Goal: Information Seeking & Learning: Learn about a topic

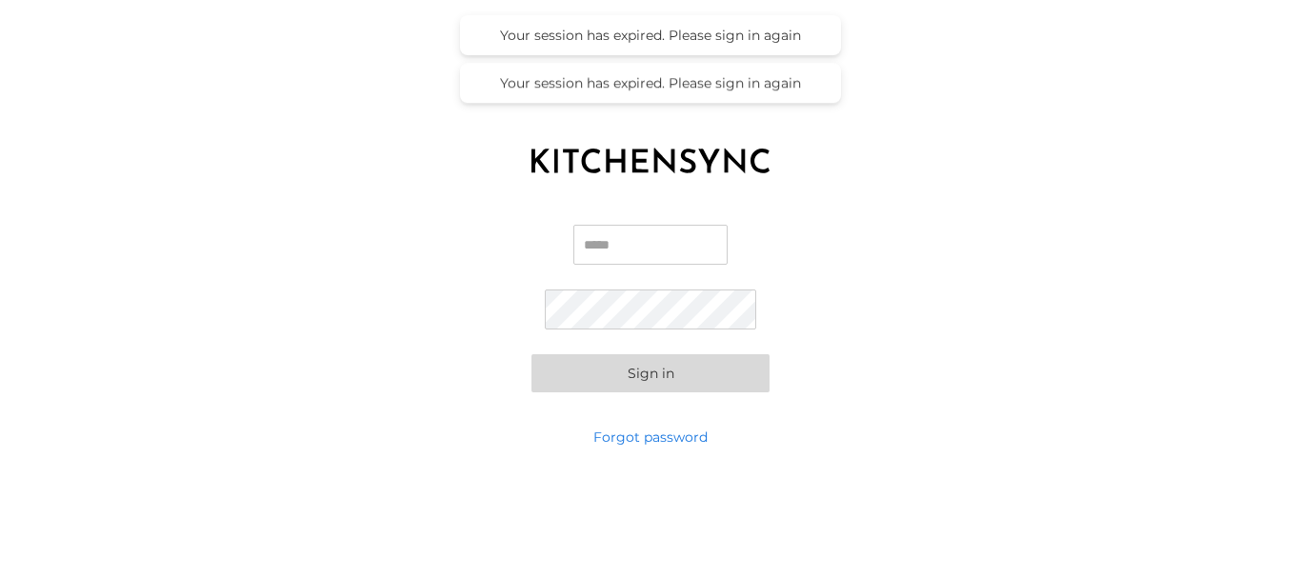
type input "**********"
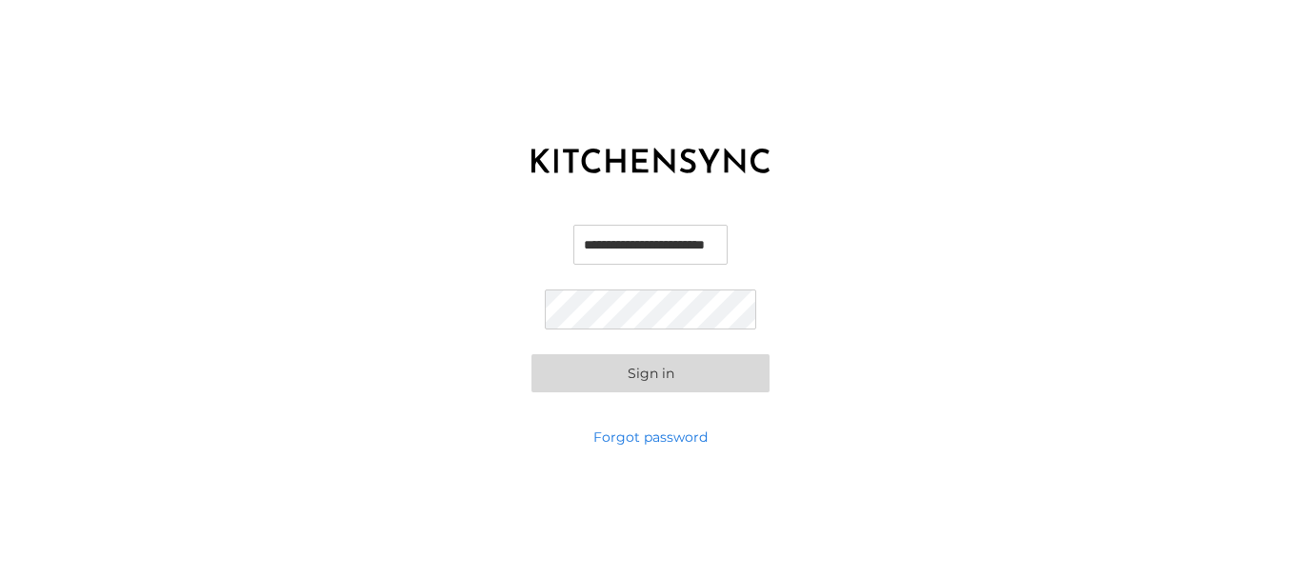
click at [701, 368] on button "Sign in" at bounding box center [650, 373] width 238 height 38
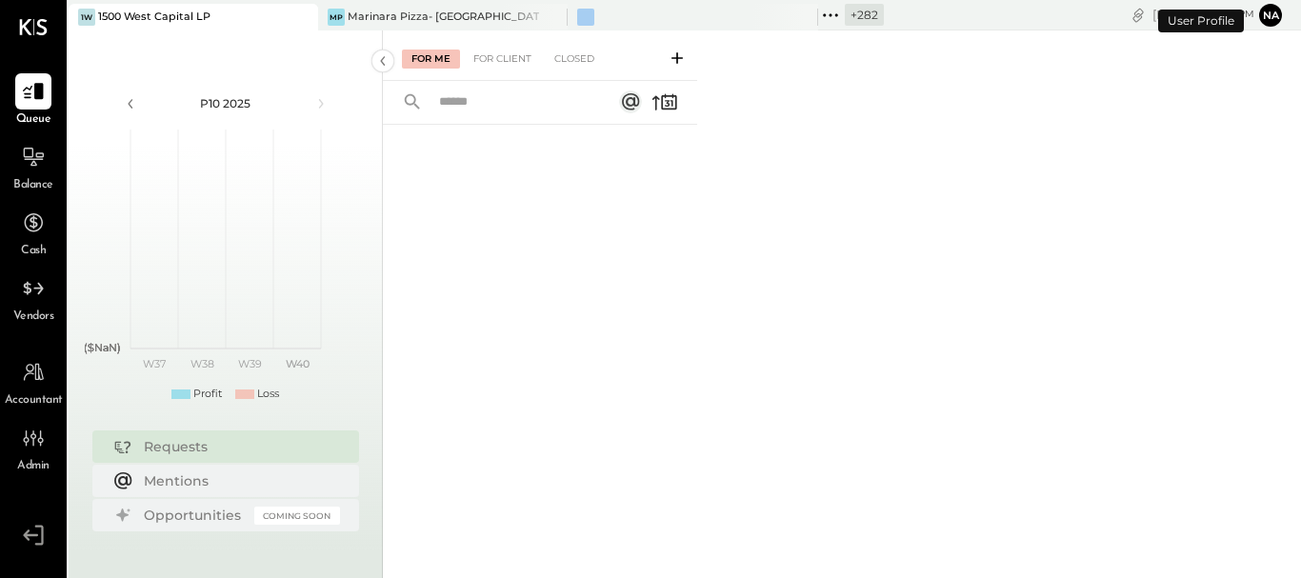
click at [1273, 17] on button "Na" at bounding box center [1270, 15] width 23 height 23
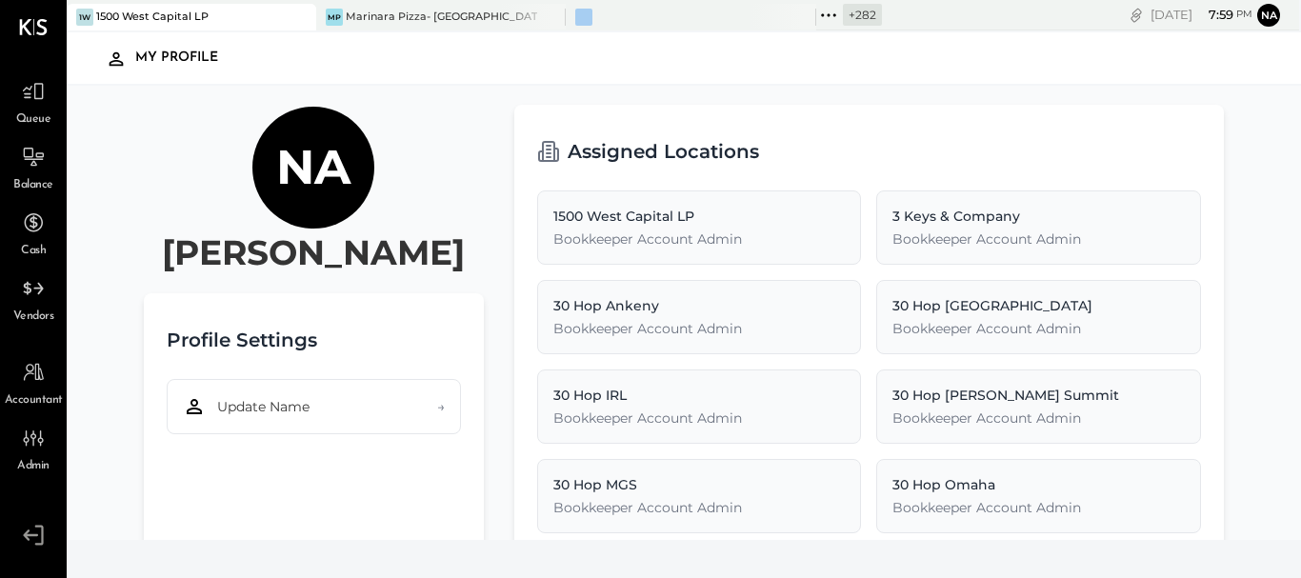
click at [38, 536] on icon at bounding box center [33, 535] width 34 height 29
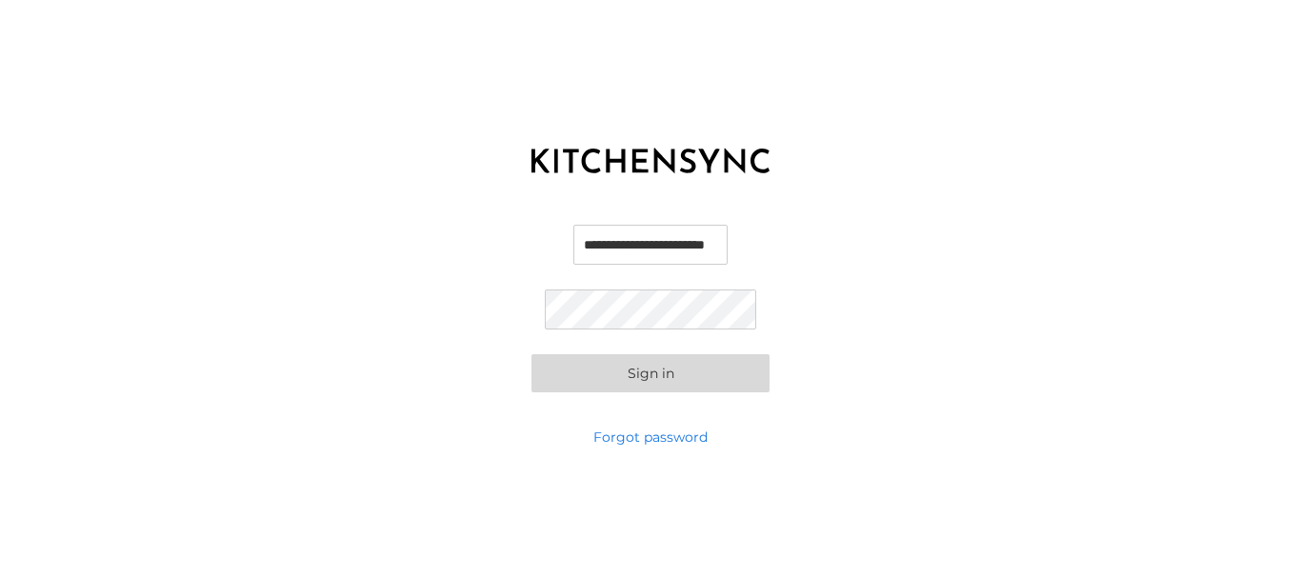
click at [617, 244] on input "**********" at bounding box center [650, 245] width 154 height 40
type input "**********"
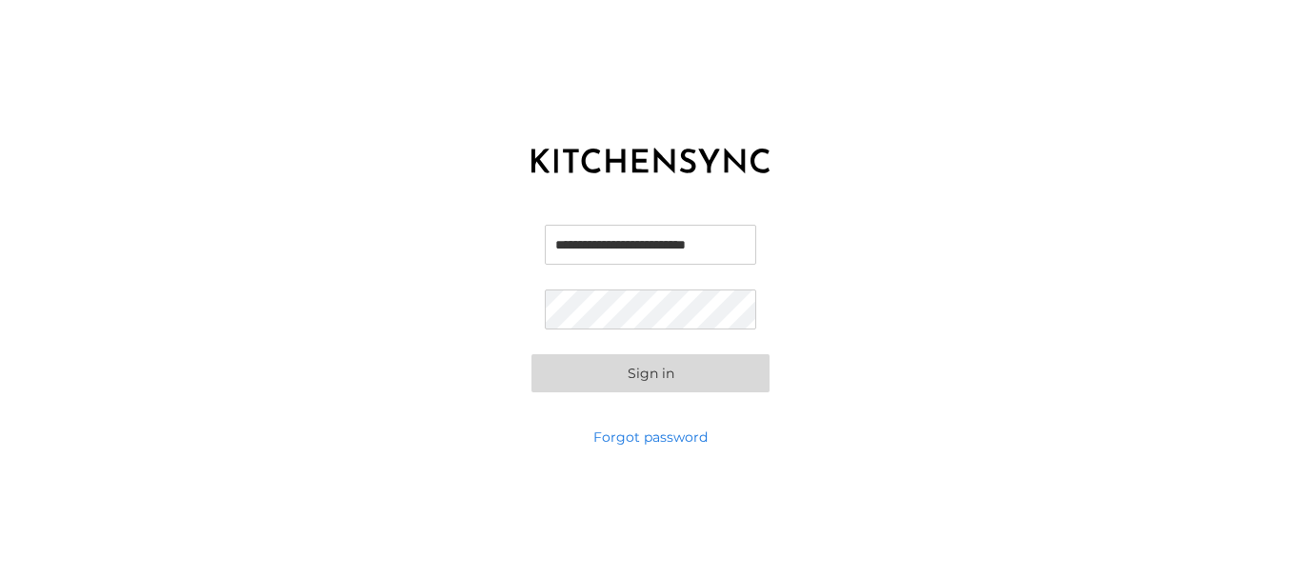
click at [590, 371] on button "Sign in" at bounding box center [650, 373] width 238 height 38
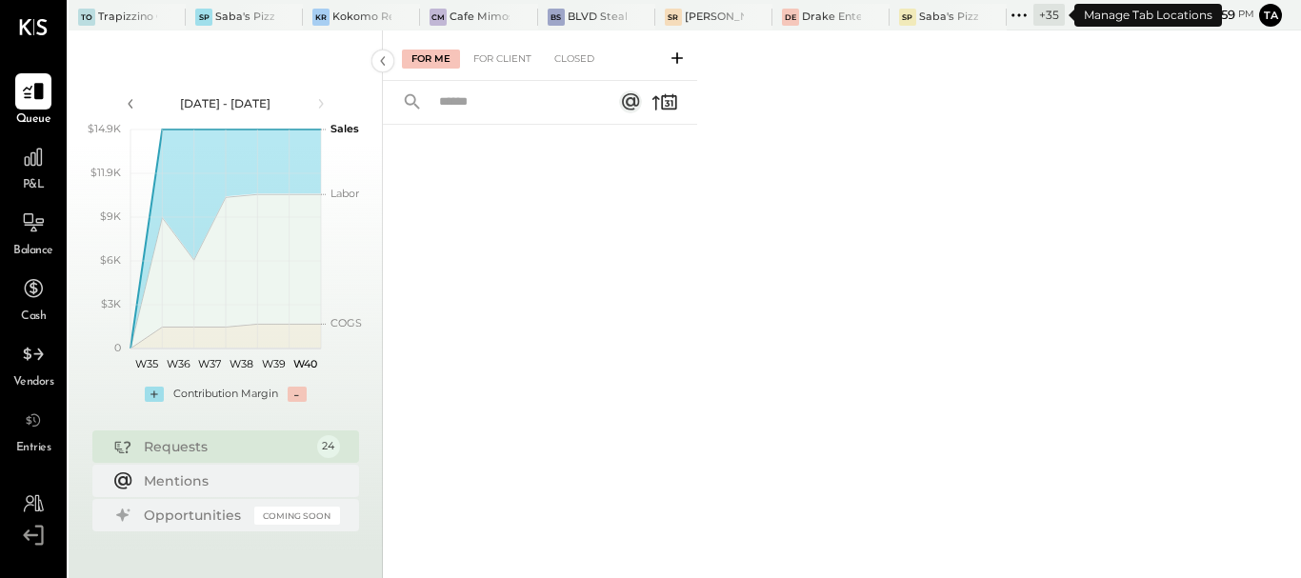
click at [1021, 20] on icon at bounding box center [1018, 15] width 25 height 25
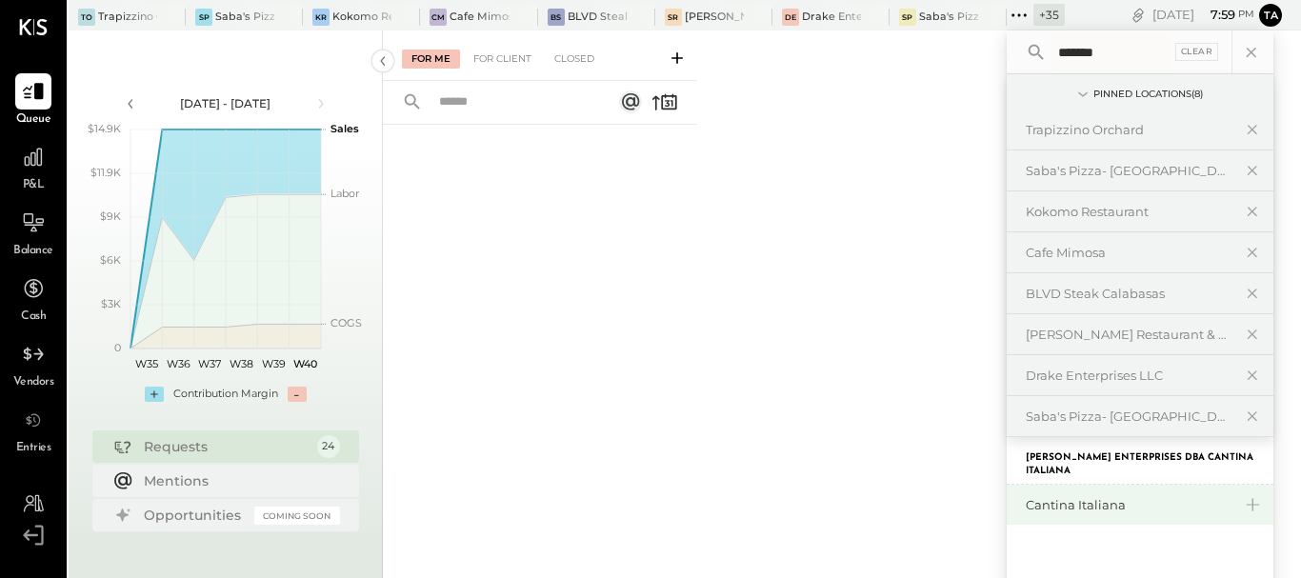
type input "*******"
click at [1113, 502] on div "Cantina Italiana" at bounding box center [1128, 505] width 206 height 18
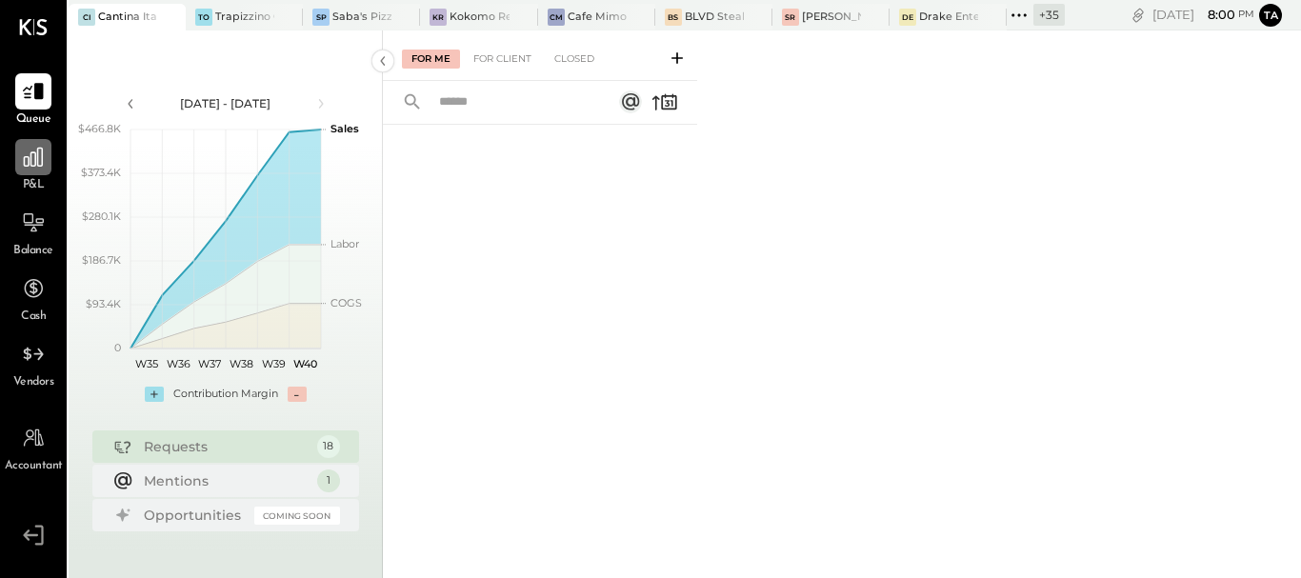
click at [41, 160] on icon at bounding box center [33, 157] width 25 height 25
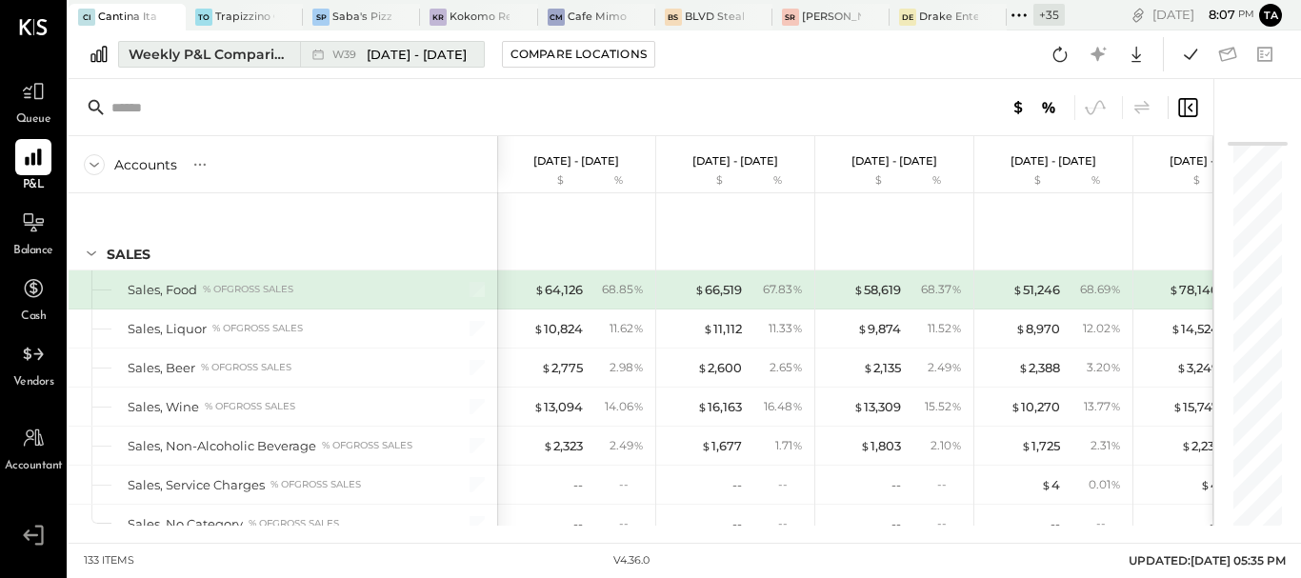
click at [253, 57] on div "Weekly P&L Comparison" at bounding box center [209, 54] width 160 height 19
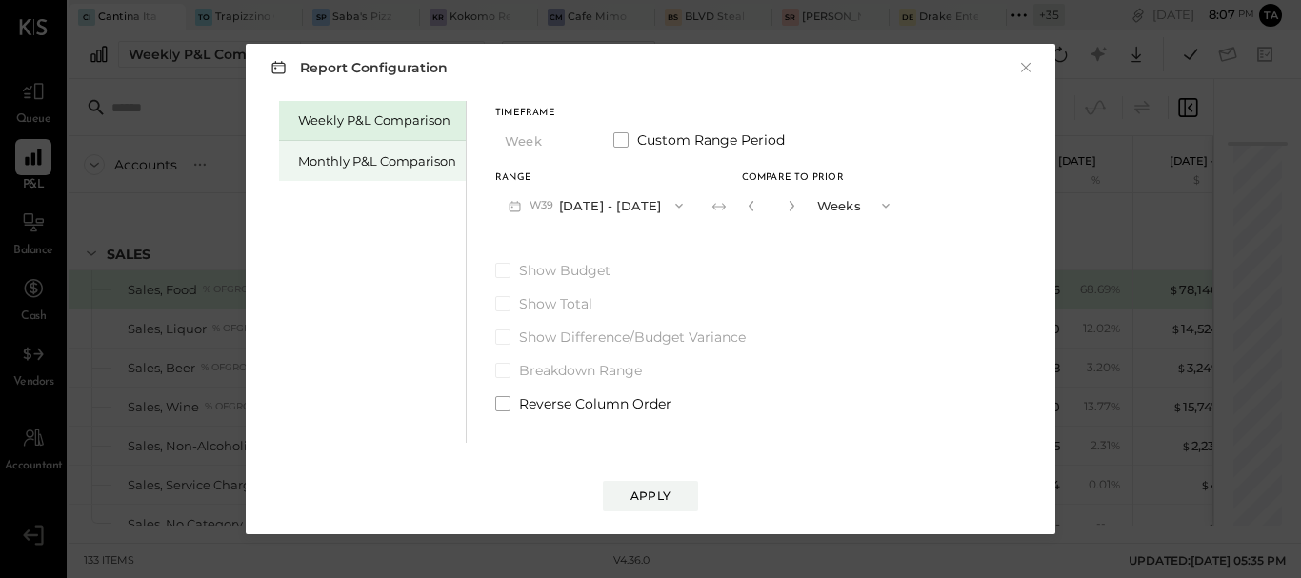
click at [363, 164] on div "Monthly P&L Comparison" at bounding box center [377, 161] width 158 height 18
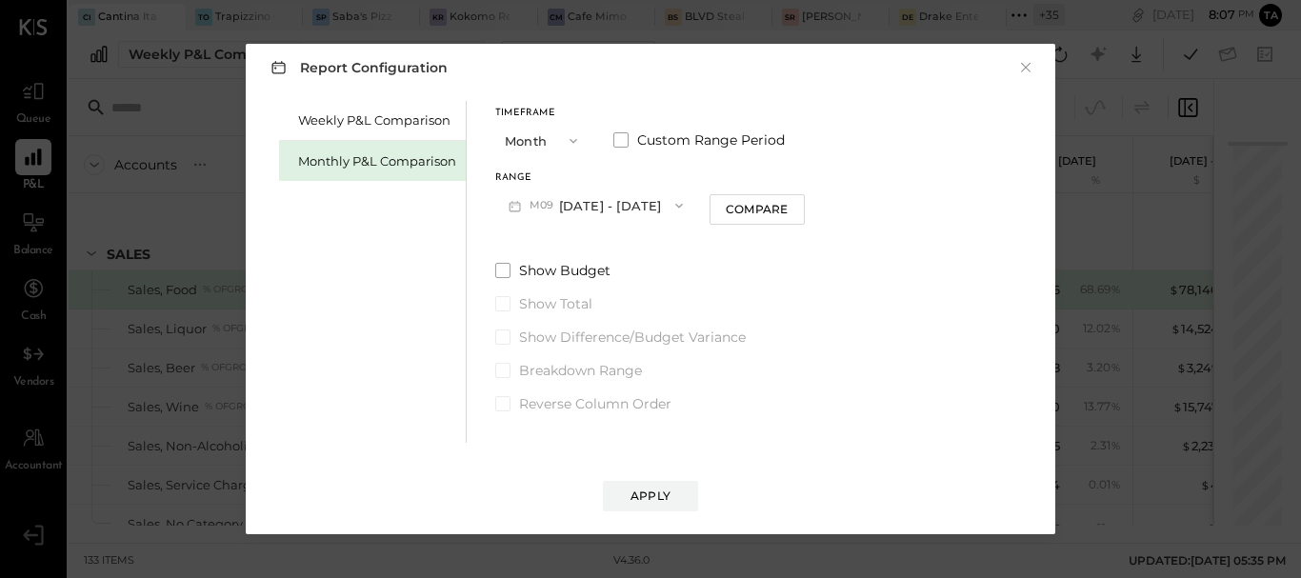
click at [604, 209] on button "M09 [DATE] - [DATE]" at bounding box center [595, 205] width 201 height 35
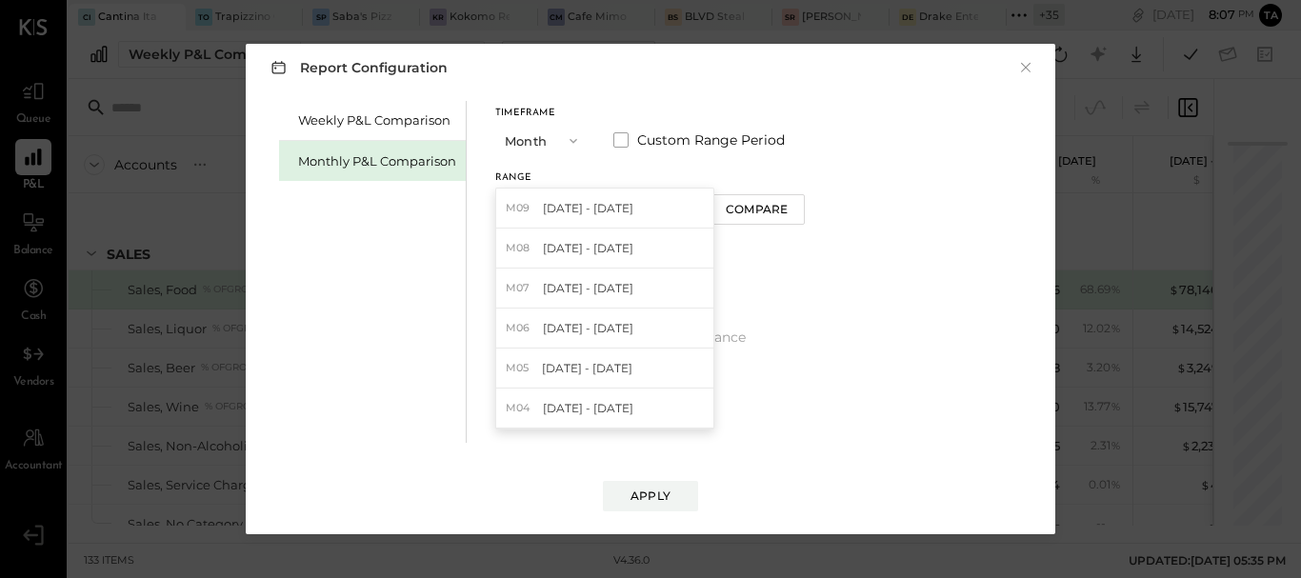
click at [615, 248] on span "[DATE] - [DATE]" at bounding box center [588, 248] width 90 height 16
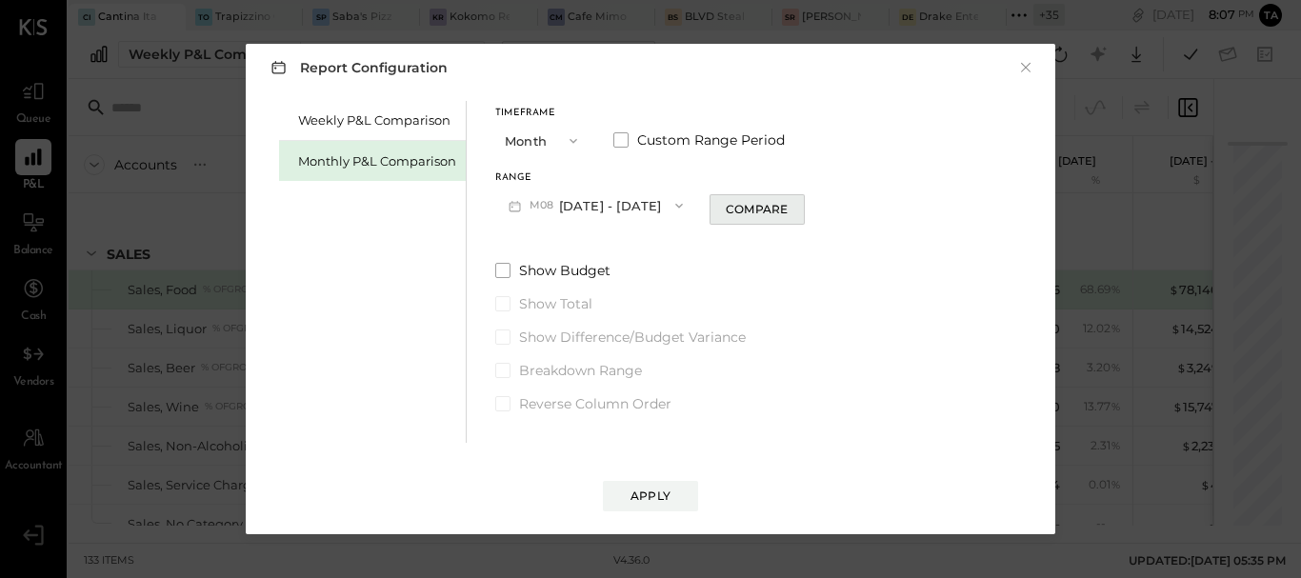
click at [736, 209] on div "Compare" at bounding box center [757, 209] width 62 height 16
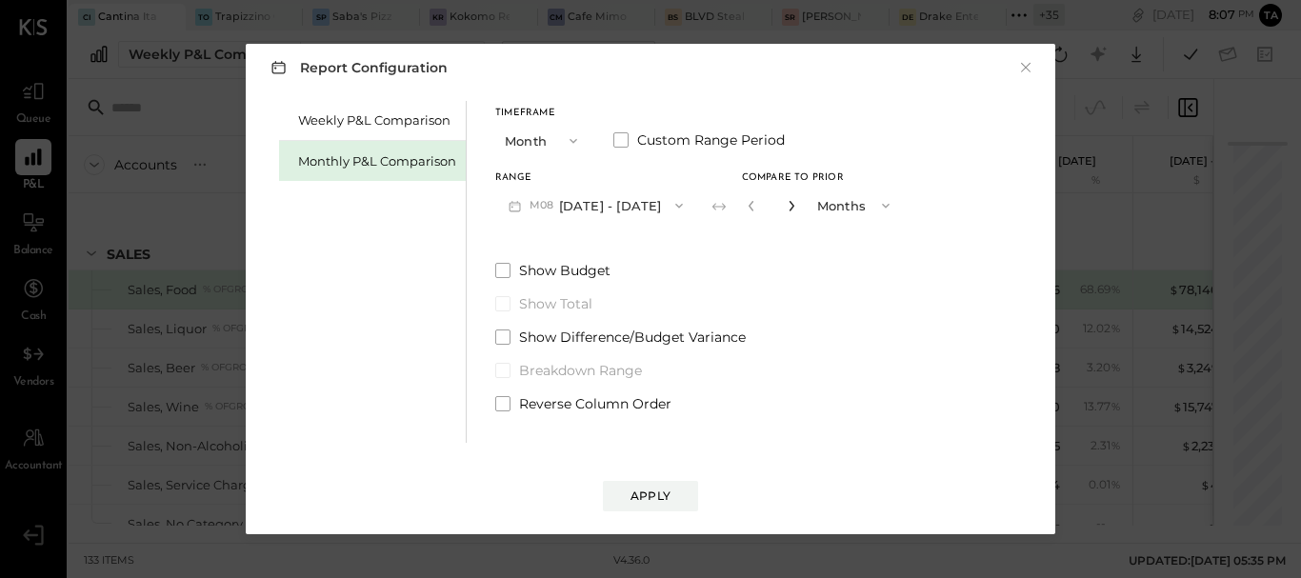
click at [786, 204] on icon "button" at bounding box center [791, 205] width 11 height 11
click at [744, 209] on button "button" at bounding box center [751, 205] width 15 height 21
click at [786, 206] on icon "button" at bounding box center [791, 205] width 11 height 11
click at [746, 205] on icon "button" at bounding box center [751, 205] width 11 height 11
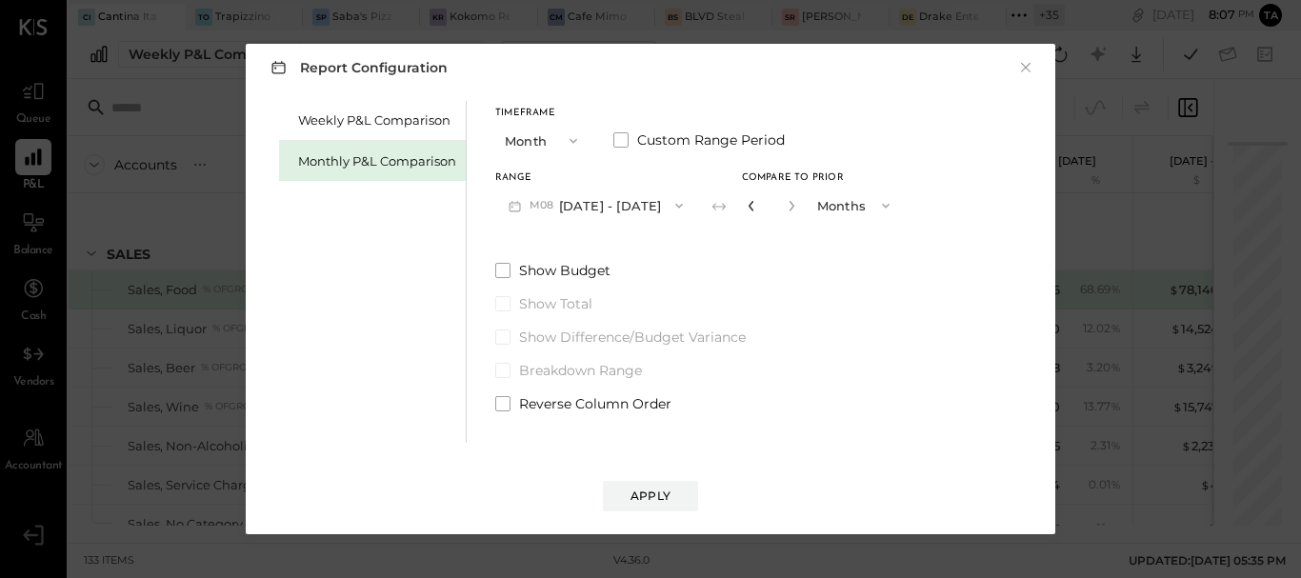
click at [746, 205] on icon "button" at bounding box center [751, 205] width 11 height 11
type input "*"
click at [646, 491] on div "Apply" at bounding box center [650, 495] width 40 height 16
